Goal: Find contact information: Find contact information

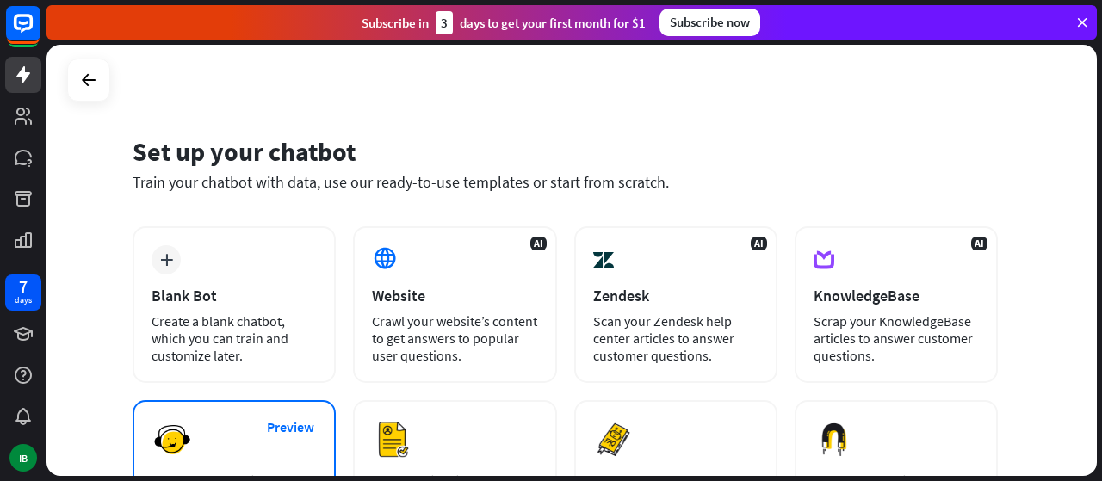
scroll to position [1, 0]
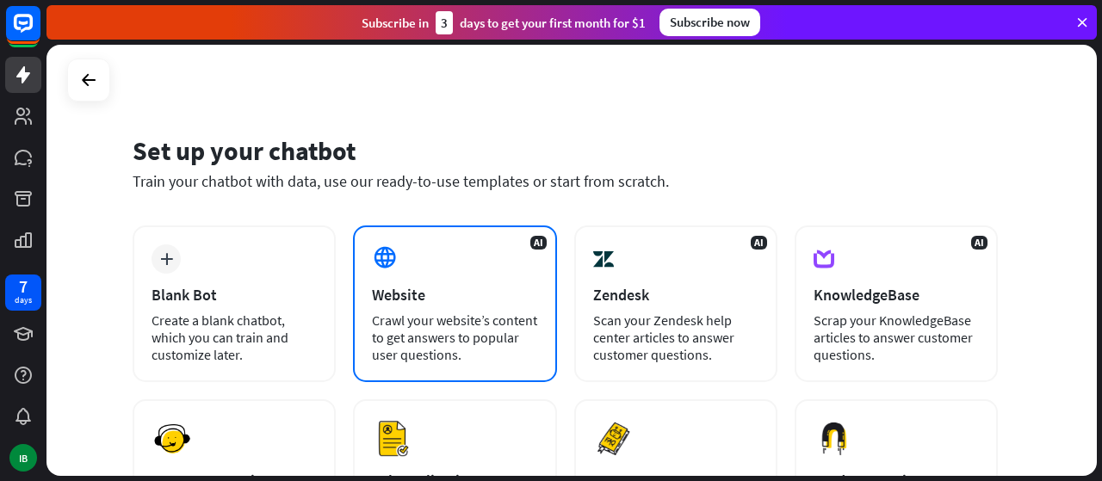
click at [399, 291] on div "Website" at bounding box center [454, 295] width 165 height 20
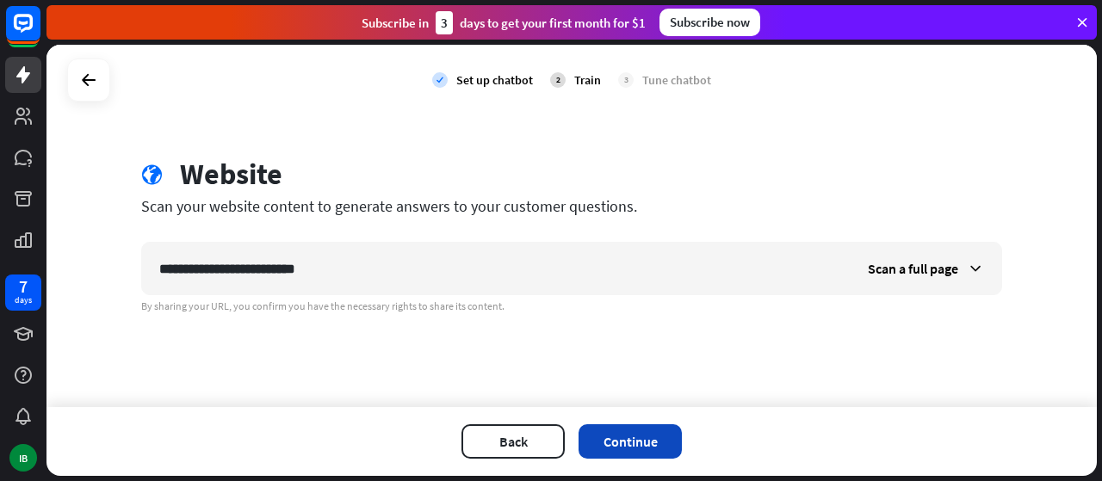
type input "**********"
click at [610, 430] on button "Continue" at bounding box center [630, 441] width 103 height 34
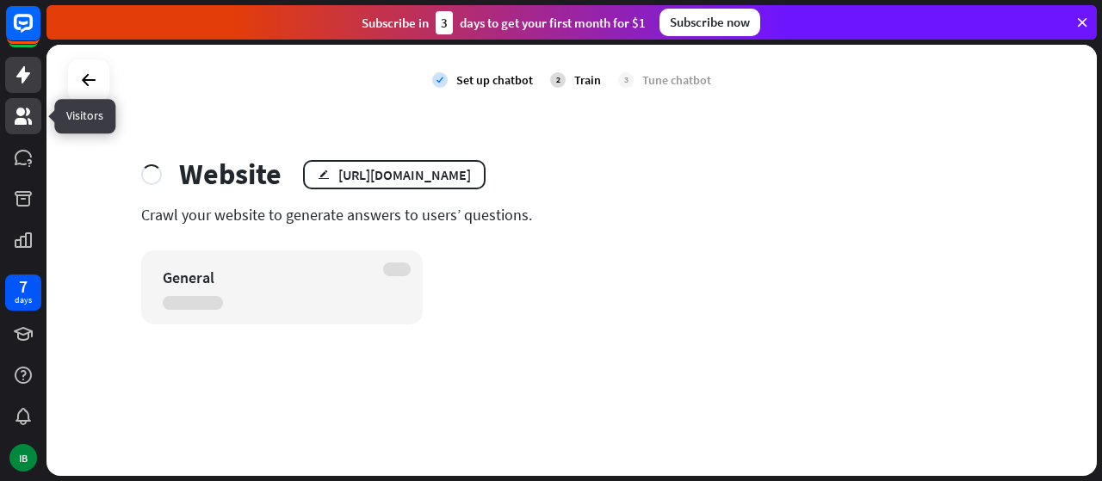
click at [28, 127] on link at bounding box center [23, 116] width 36 height 36
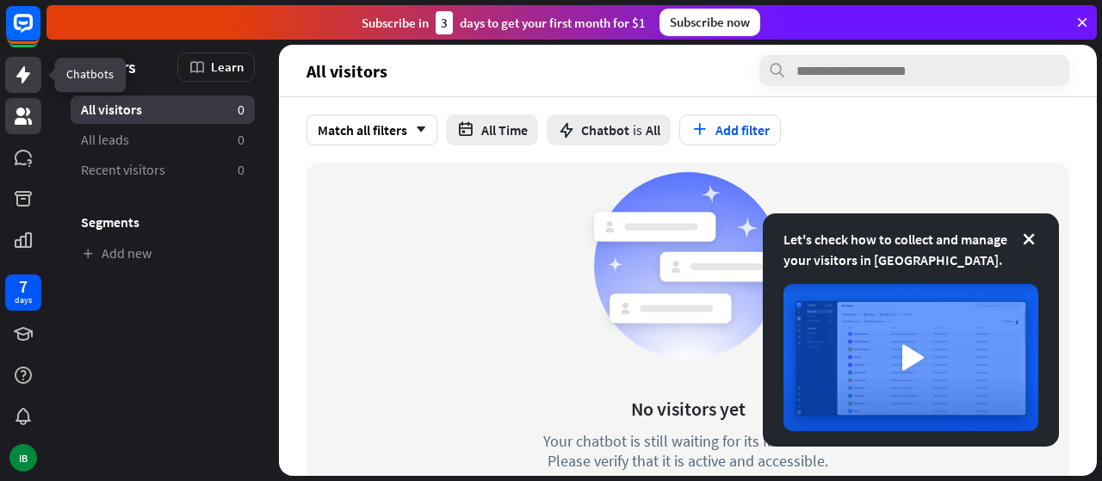
click at [34, 75] on link at bounding box center [23, 75] width 36 height 36
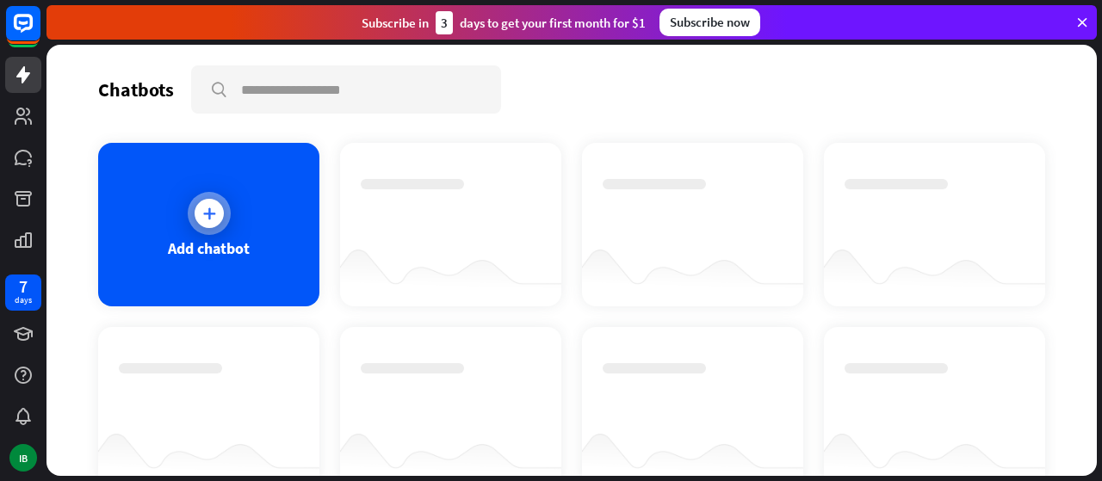
click at [210, 228] on div at bounding box center [209, 213] width 43 height 43
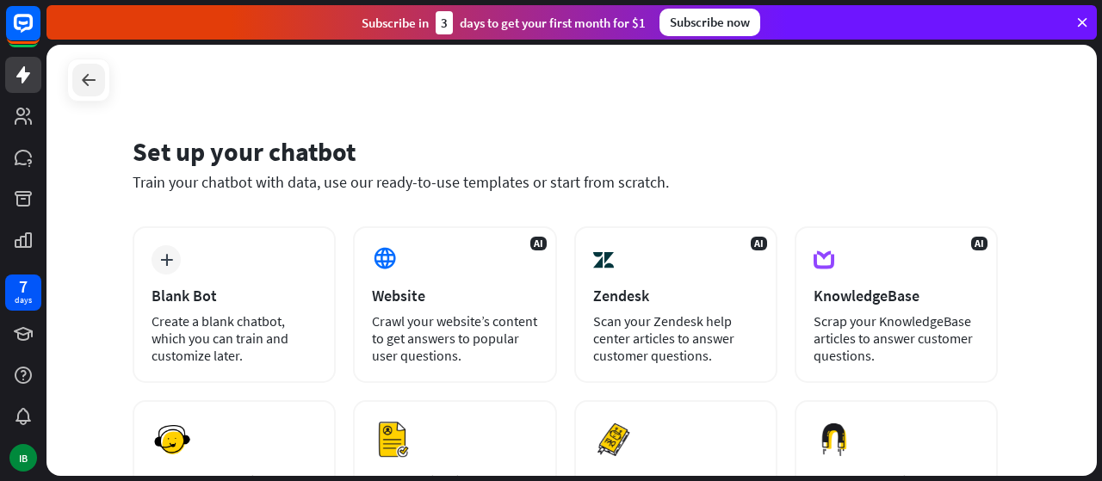
click at [79, 68] on div at bounding box center [88, 80] width 33 height 33
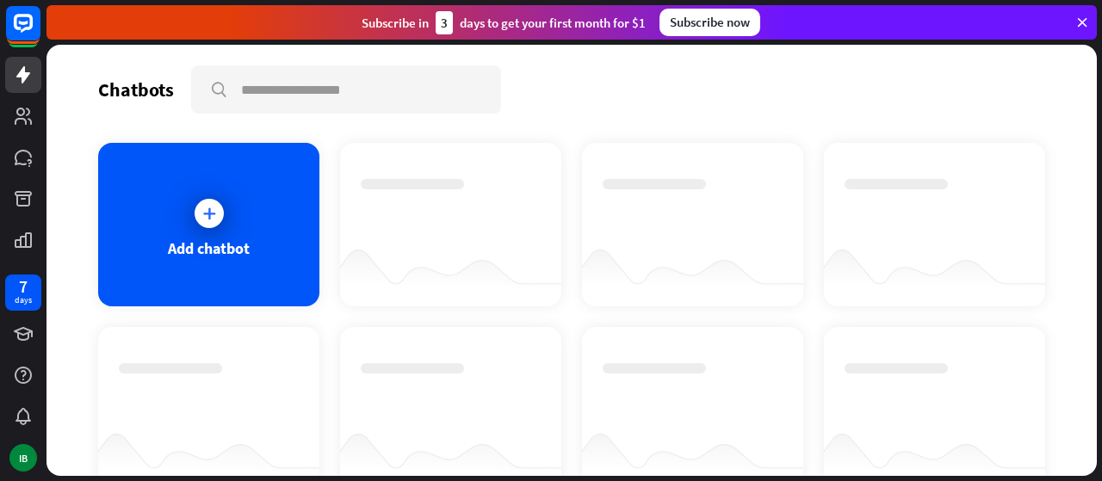
click at [1092, 35] on div "Subscribe [DATE] to get your first month for $1 Subscribe now" at bounding box center [571, 22] width 1050 height 34
click at [1090, 31] on div "Subscribe [DATE] to get your first month for $1 Subscribe now" at bounding box center [571, 22] width 1050 height 34
click at [1080, 22] on icon at bounding box center [1081, 22] width 15 height 15
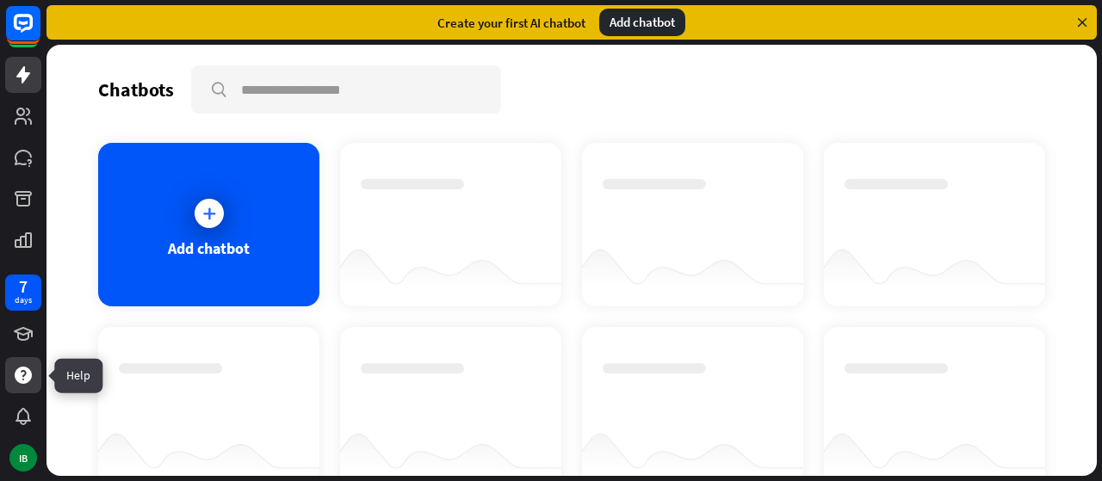
click at [26, 381] on icon at bounding box center [23, 375] width 17 height 17
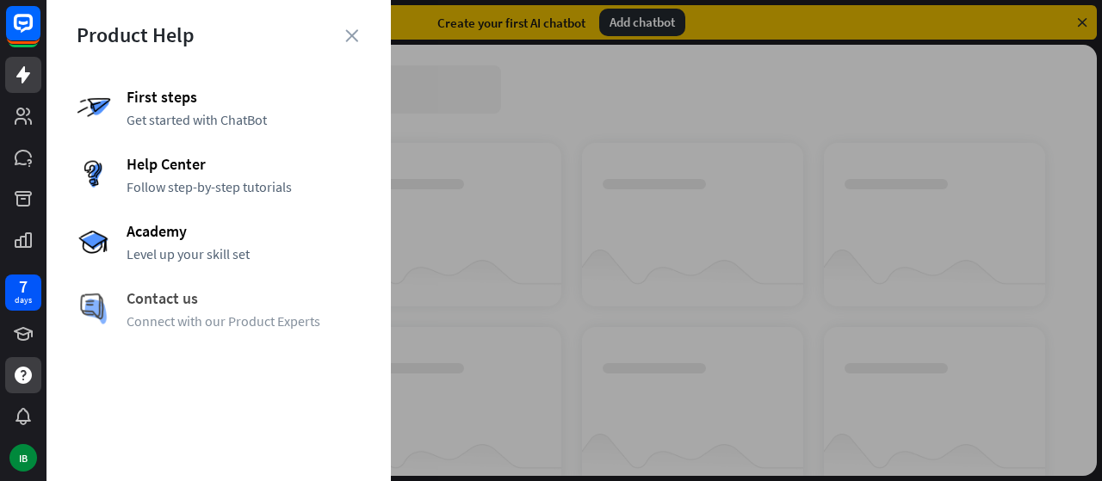
click at [158, 300] on span "Contact us" at bounding box center [244, 298] width 234 height 20
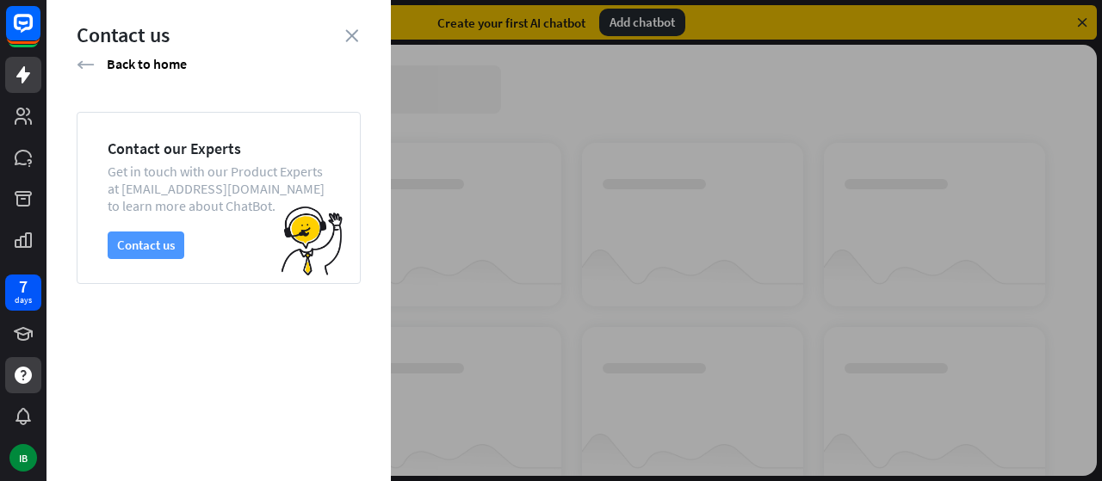
click at [154, 245] on button "Contact us" at bounding box center [146, 246] width 77 height 28
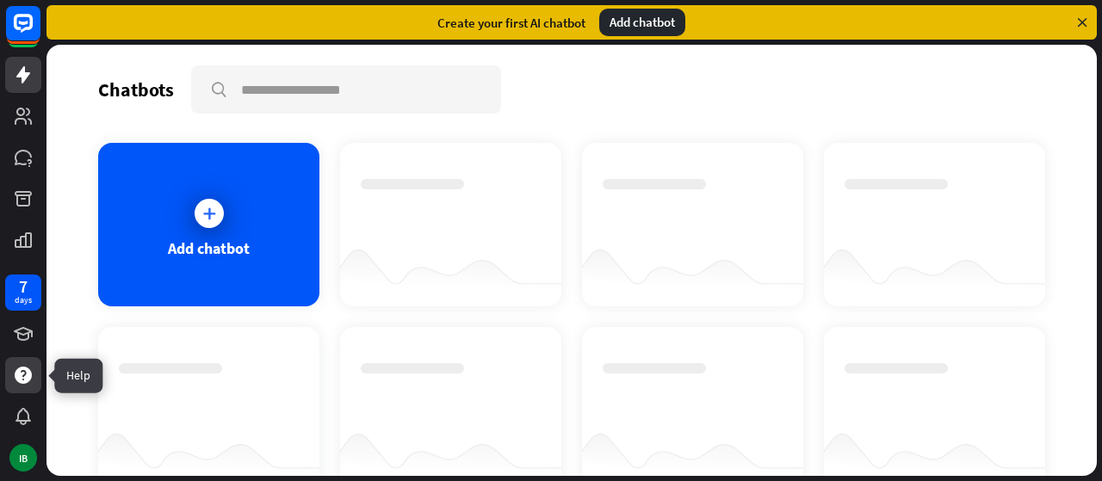
click at [24, 381] on icon at bounding box center [23, 375] width 17 height 17
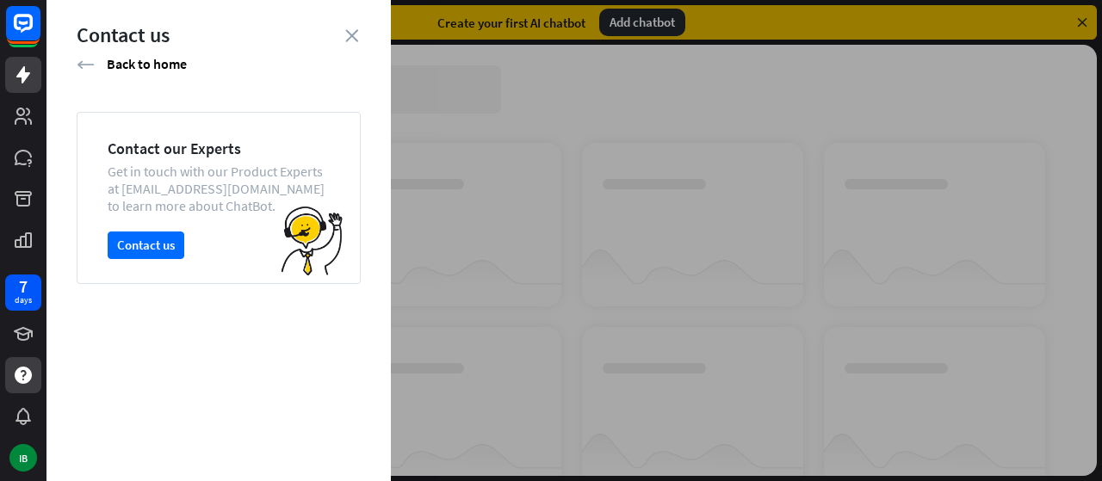
drag, startPoint x: 146, startPoint y: 242, endPoint x: 102, endPoint y: 303, distance: 75.3
click at [102, 303] on div "Contact us arrow_left Back to home Contact our Experts Get in touch with our Pr…" at bounding box center [218, 240] width 344 height 481
drag, startPoint x: 122, startPoint y: 186, endPoint x: 251, endPoint y: 193, distance: 128.5
click at [251, 193] on div "Get in touch with our Product Experts at [EMAIL_ADDRESS][DOMAIN_NAME] to learn …" at bounding box center [219, 189] width 222 height 52
copy div "[EMAIL_ADDRESS][DOMAIN_NAME]"
